Goal: Download file/media

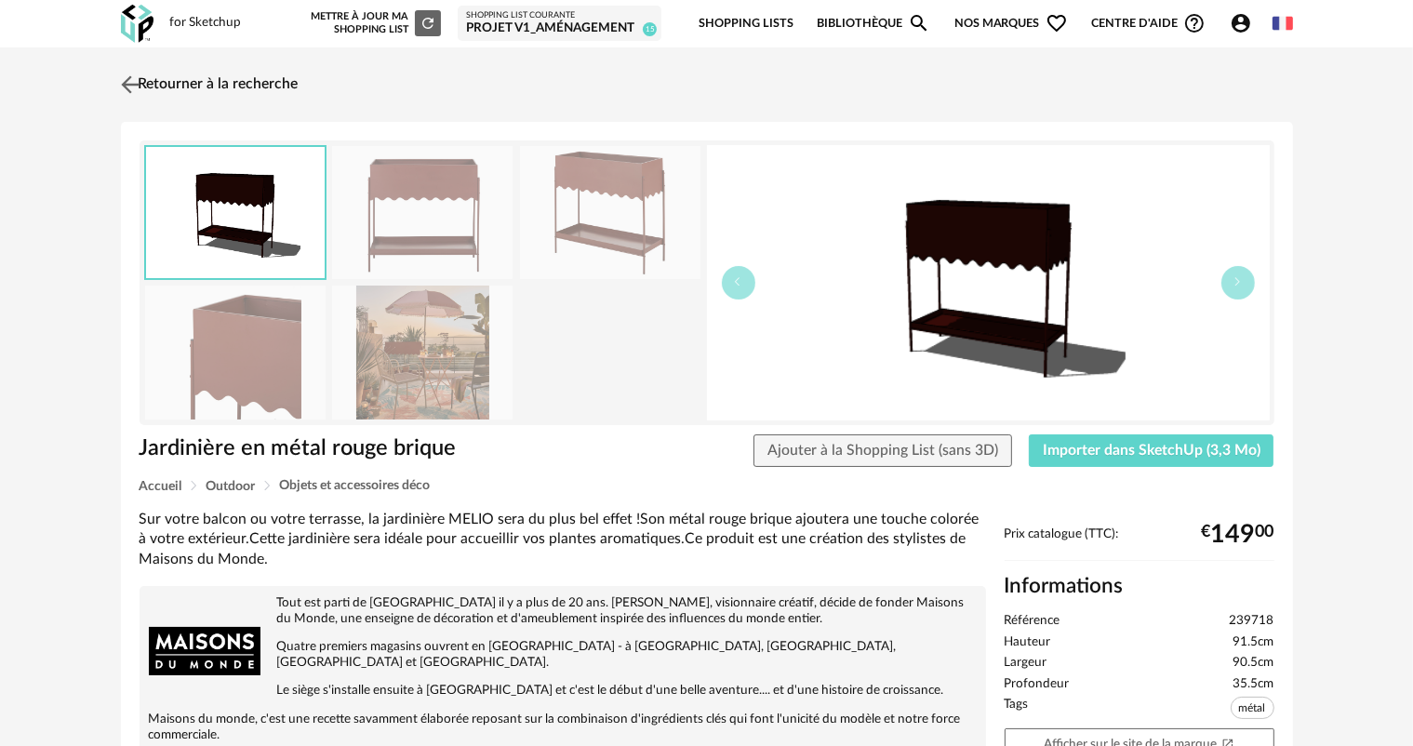
click at [263, 83] on link "Retourner à la recherche" at bounding box center [207, 84] width 182 height 41
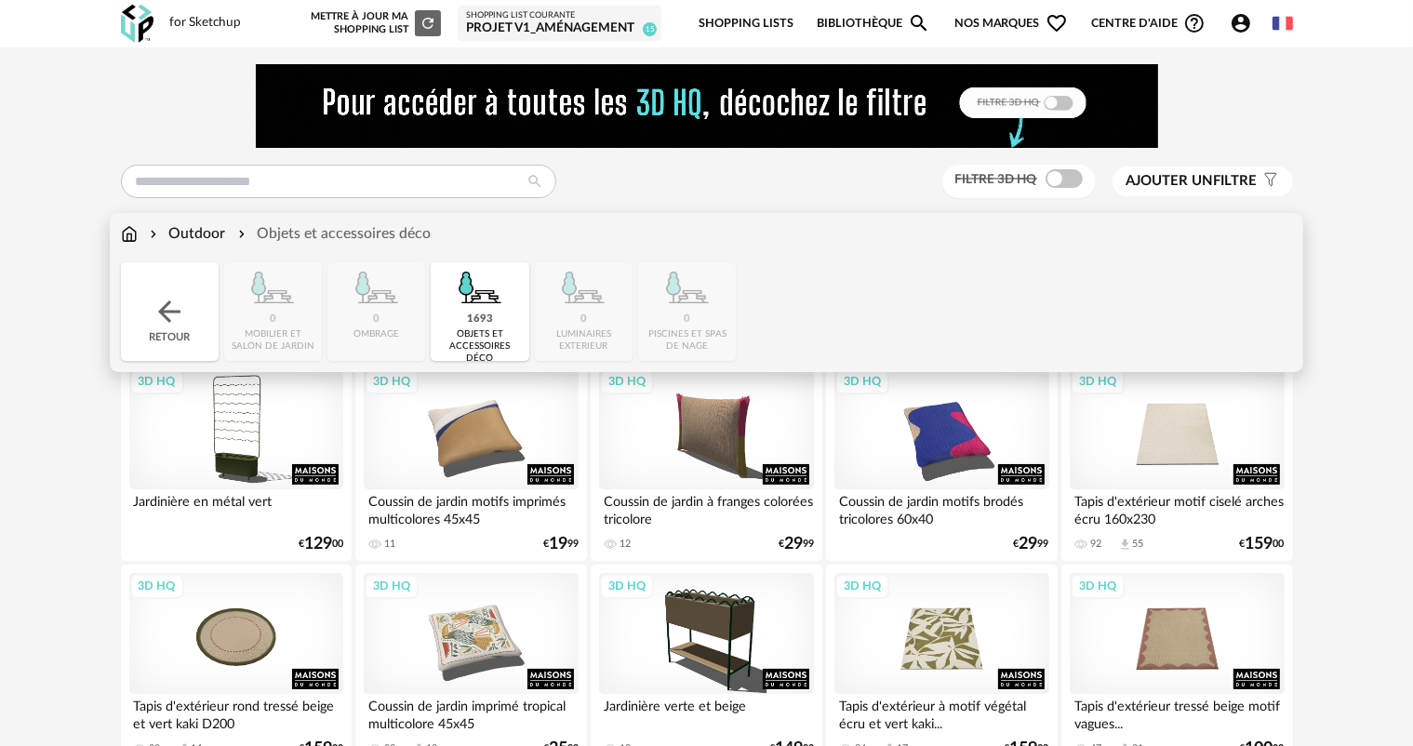
click at [136, 231] on img at bounding box center [129, 233] width 17 height 21
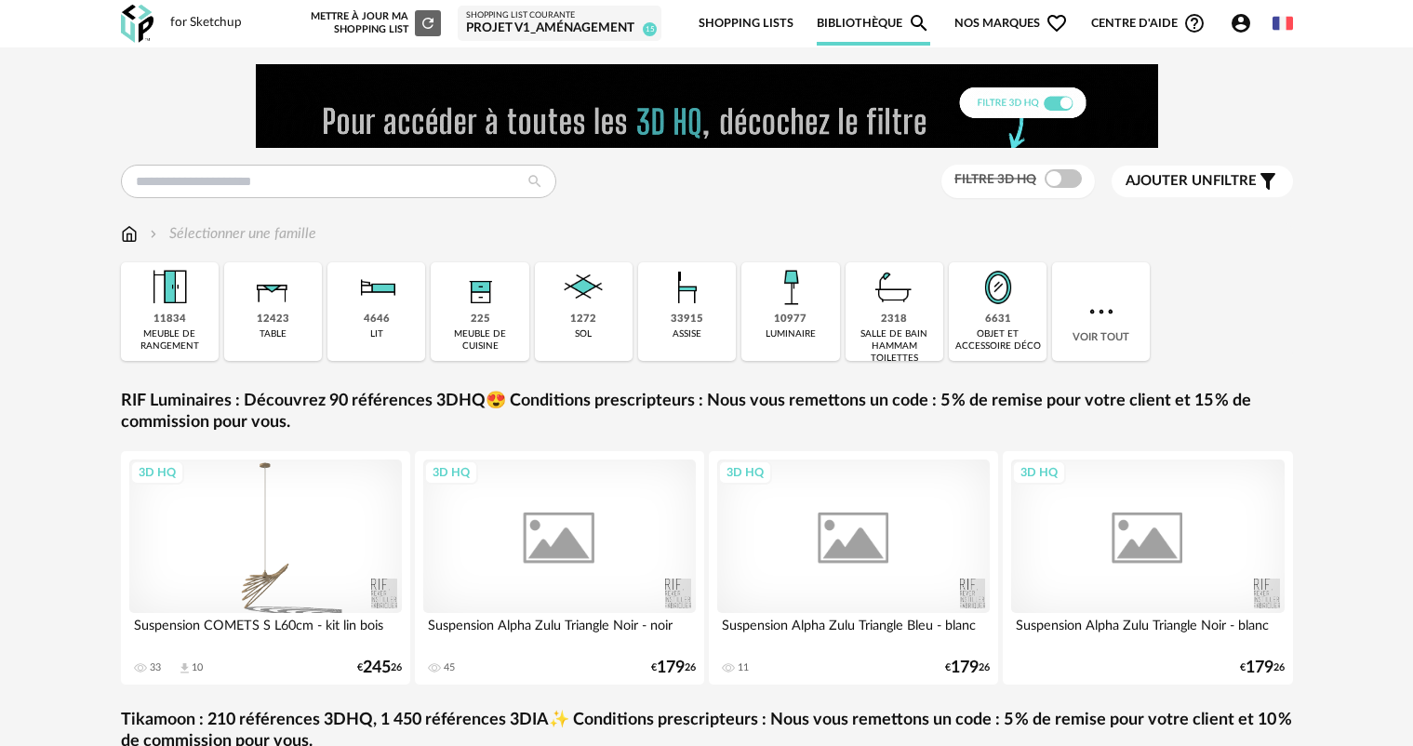
click at [1010, 335] on div "objet et accessoire déco" at bounding box center [997, 340] width 87 height 24
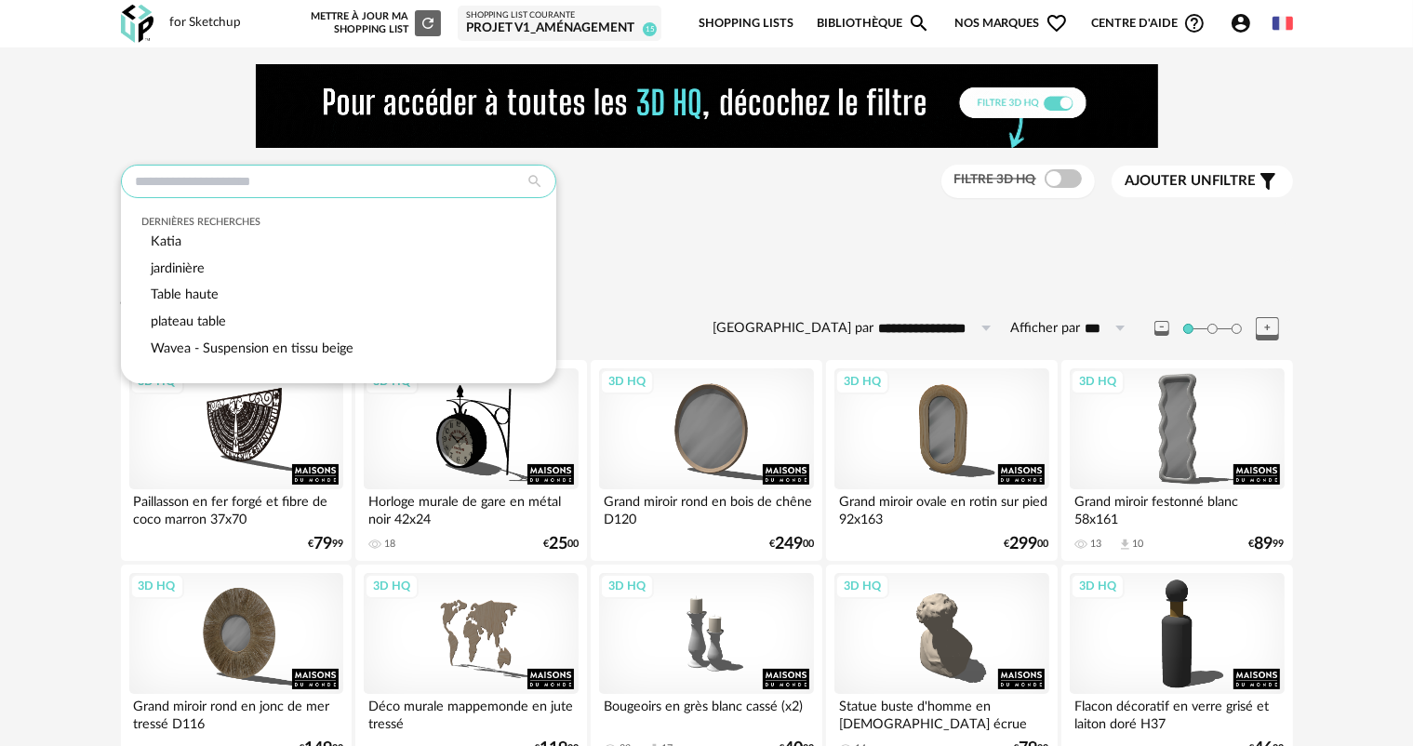
click at [286, 180] on input "text" at bounding box center [338, 181] width 435 height 33
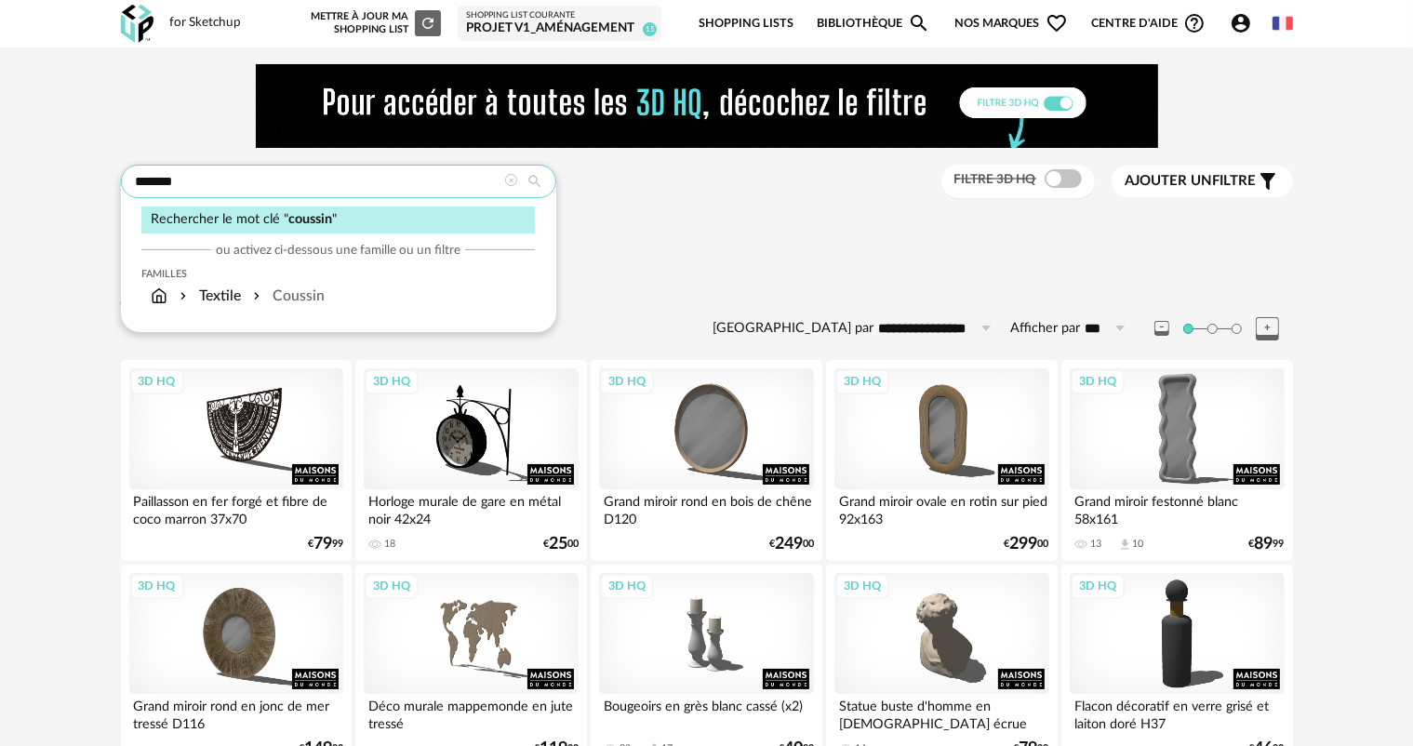
type input "*******"
type input "**********"
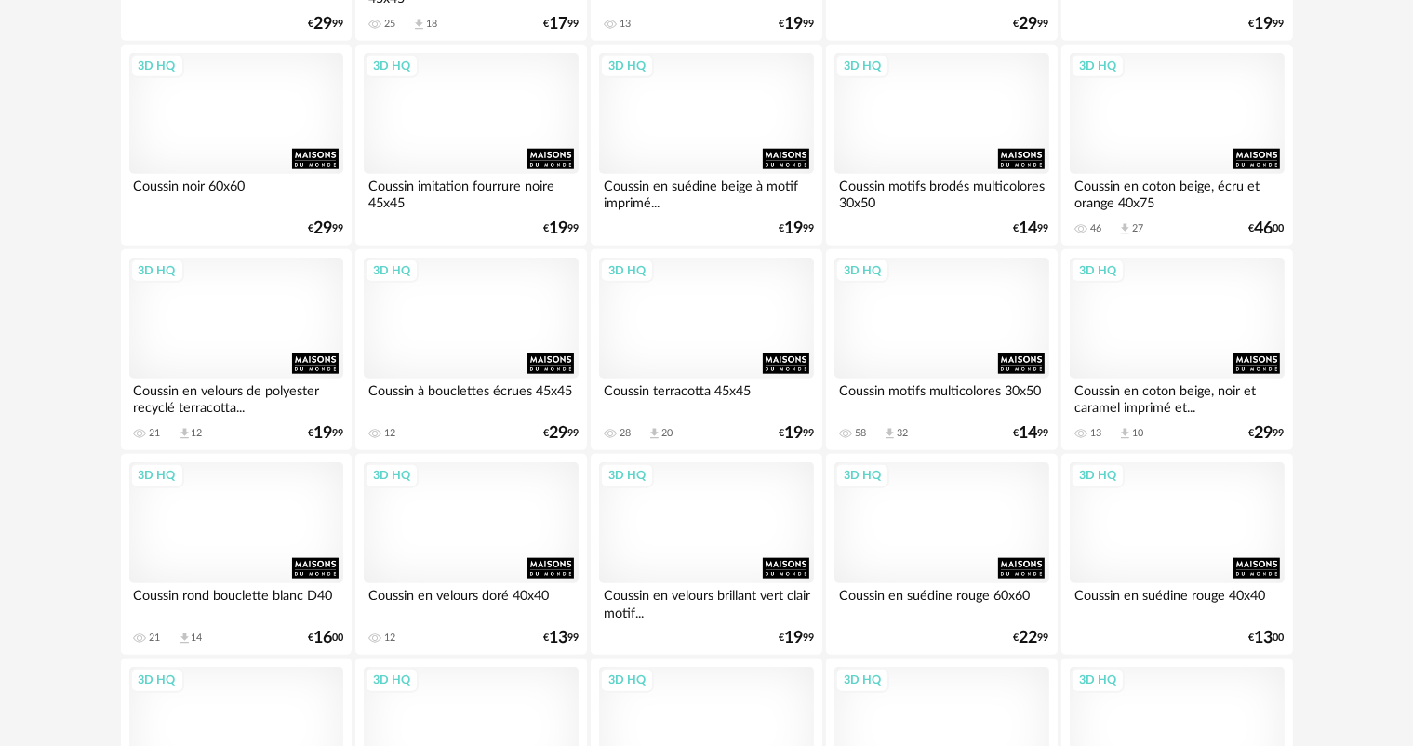
scroll to position [1860, 0]
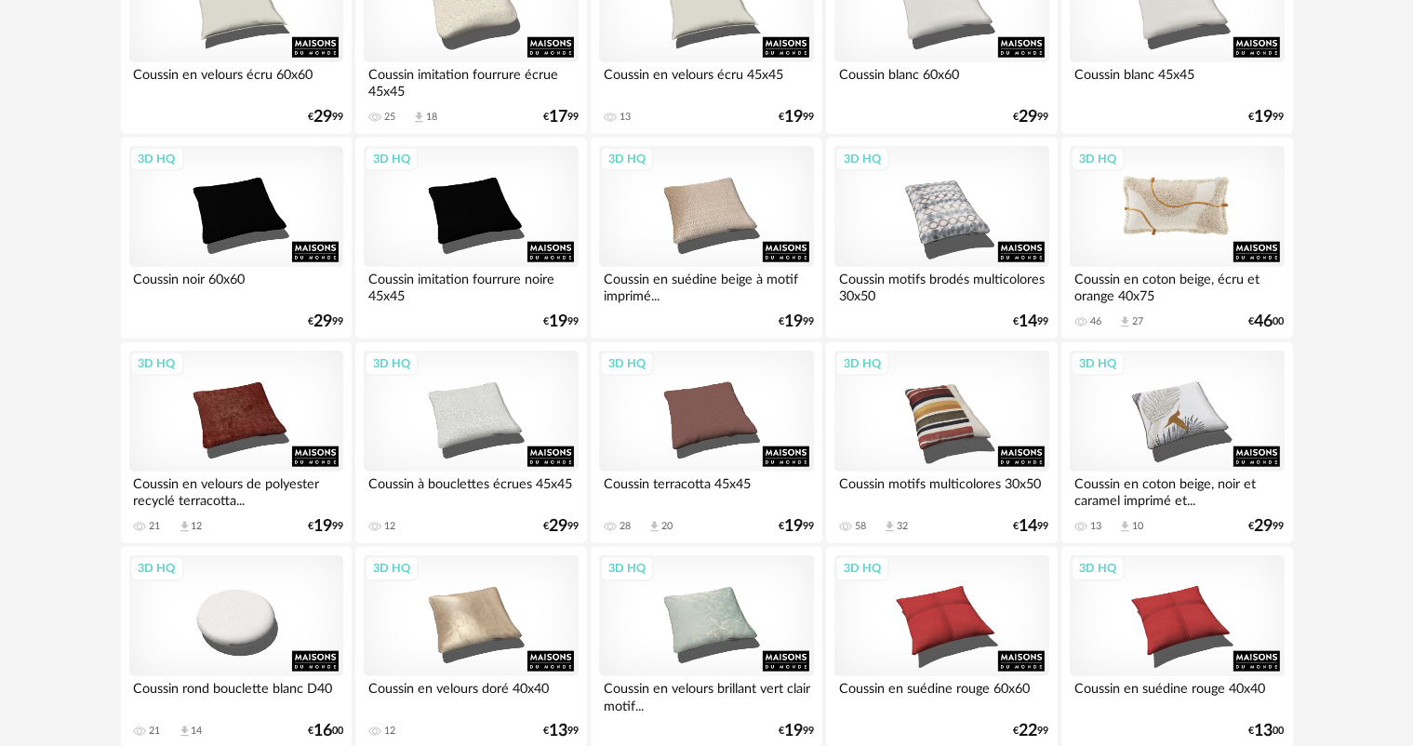
click at [1220, 242] on div "3D HQ" at bounding box center [1177, 206] width 214 height 121
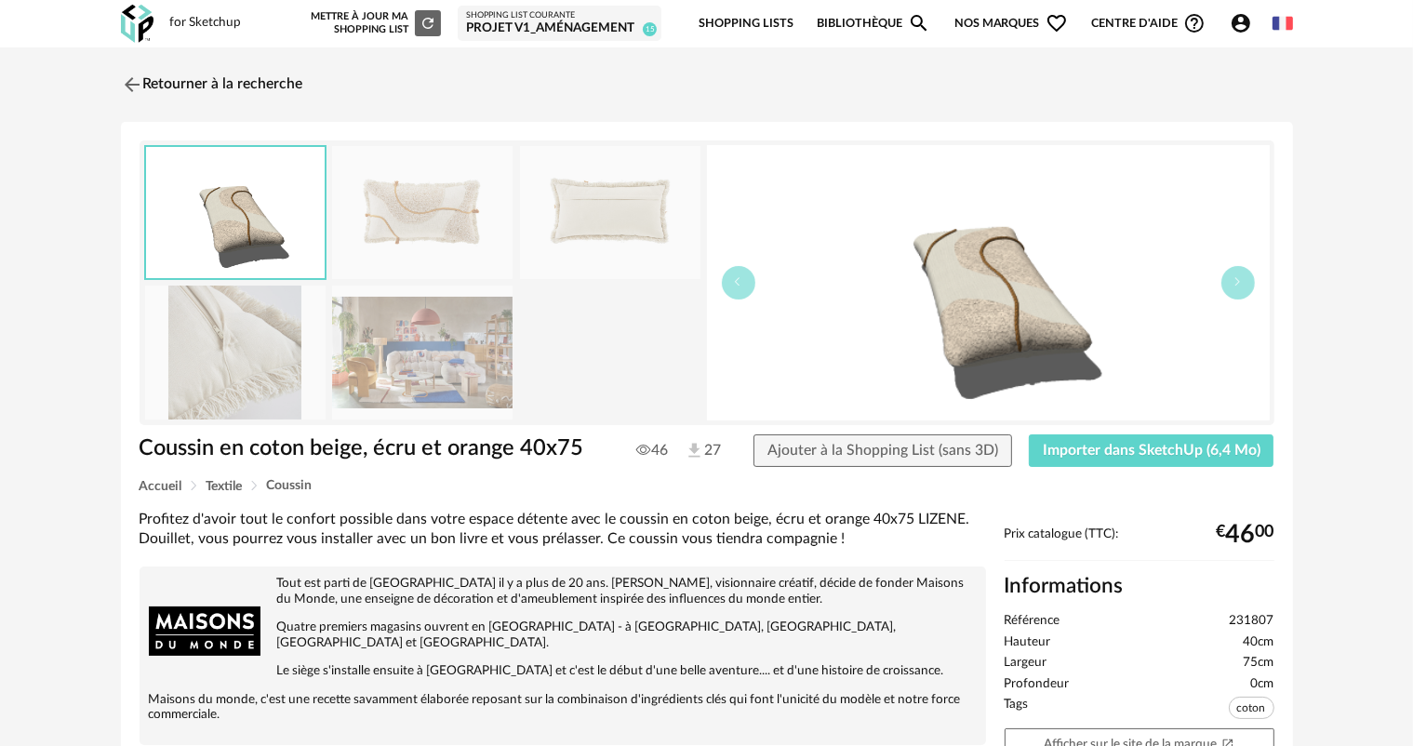
click at [432, 355] on img at bounding box center [422, 352] width 180 height 133
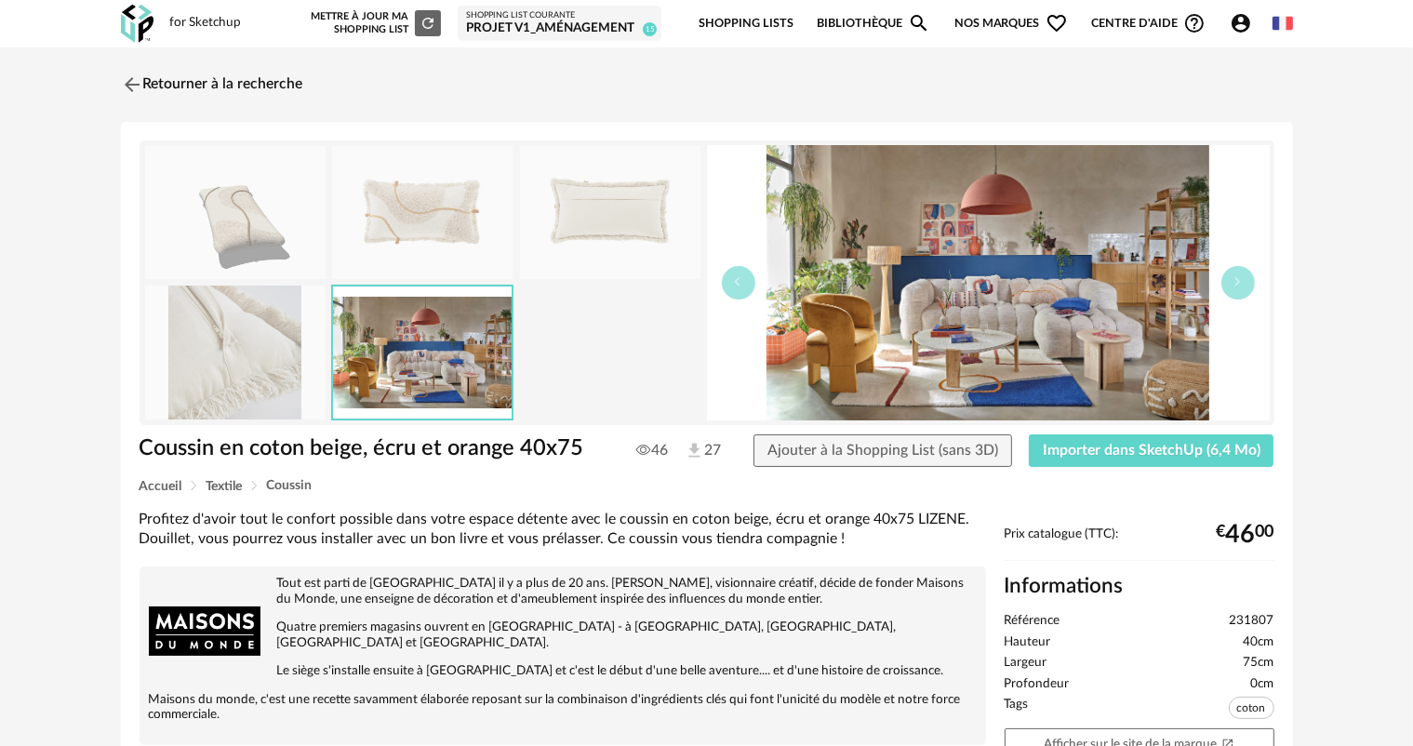
click at [1044, 294] on img at bounding box center [988, 282] width 563 height 275
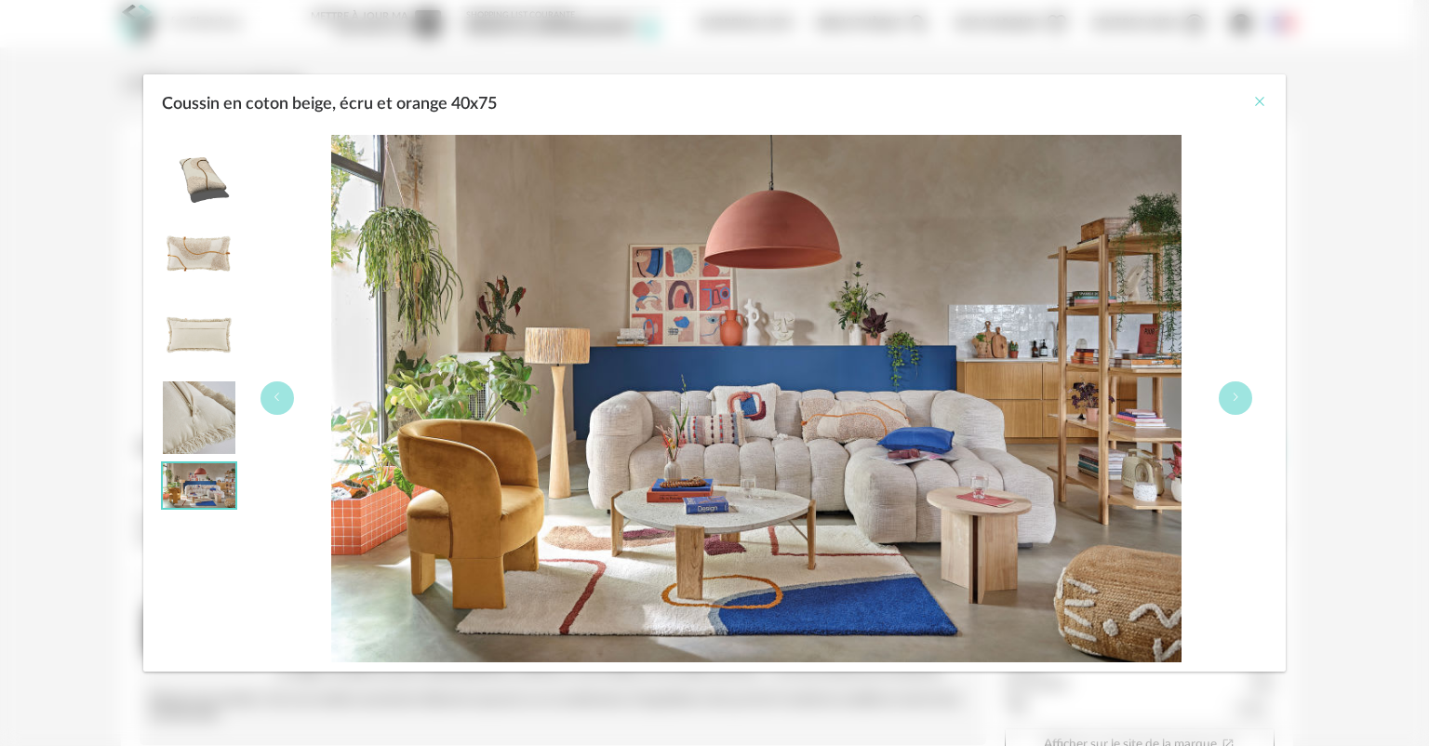
click at [1258, 100] on icon "Close" at bounding box center [1259, 101] width 15 height 15
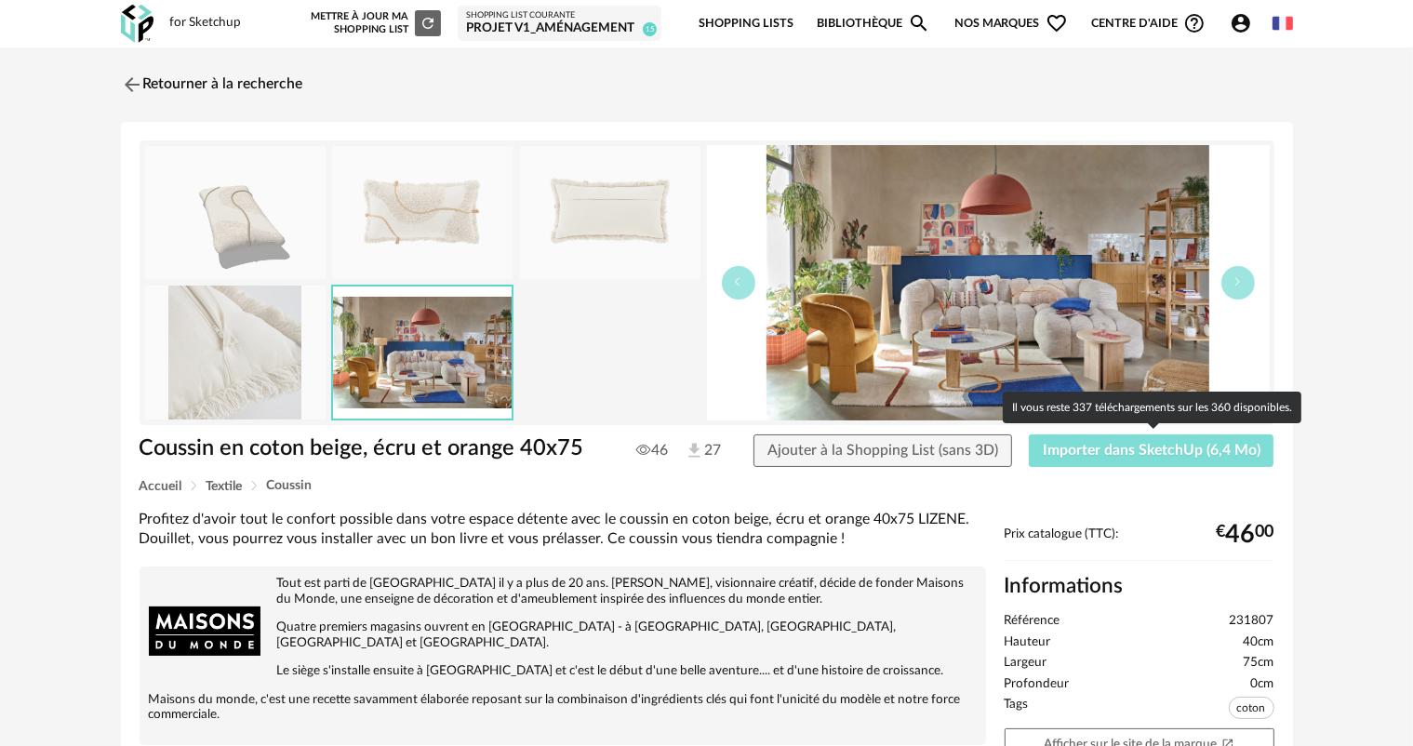
click at [1207, 441] on button "Importer dans SketchUp (6,4 Mo)" at bounding box center [1152, 450] width 246 height 33
